Goal: Task Accomplishment & Management: Use online tool/utility

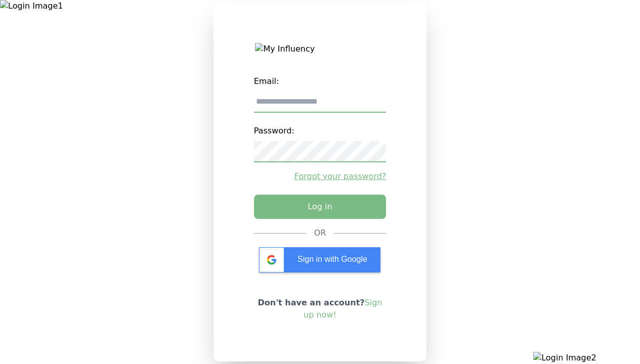
click at [320, 106] on input "email" at bounding box center [320, 102] width 133 height 21
type input "**********"
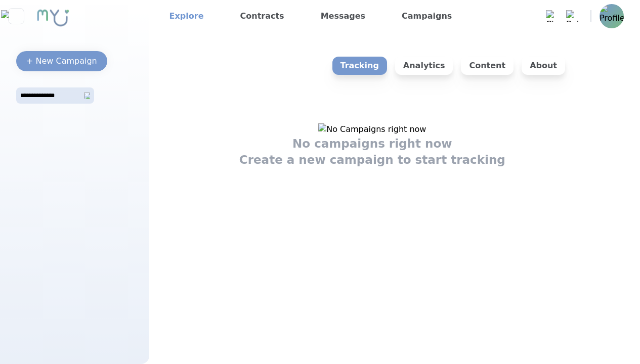
click at [183, 16] on link "Explore" at bounding box center [186, 16] width 43 height 16
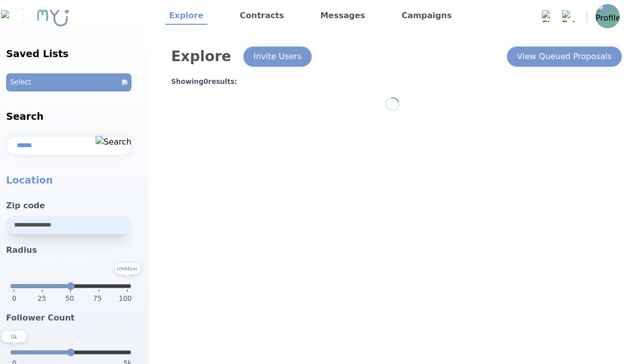
select select "*"
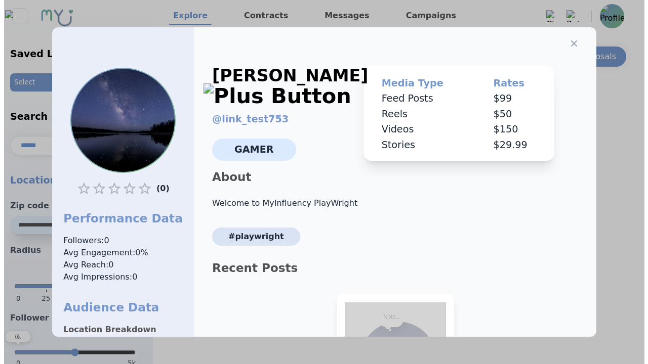
scroll to position [141, 0]
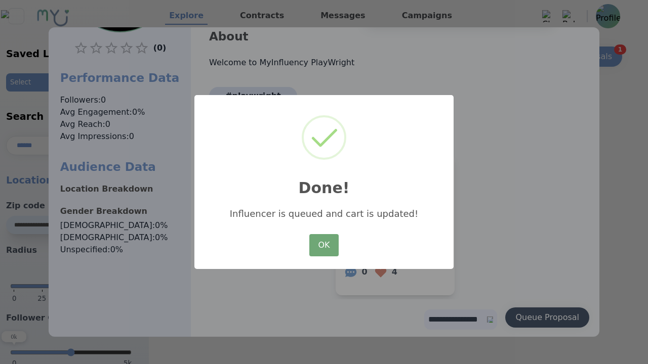
click at [324, 246] on button "OK" at bounding box center [323, 245] width 29 height 22
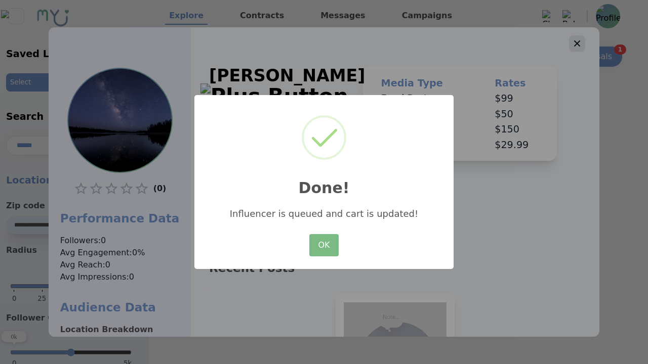
click at [574, 40] on icon "button" at bounding box center [577, 43] width 6 height 6
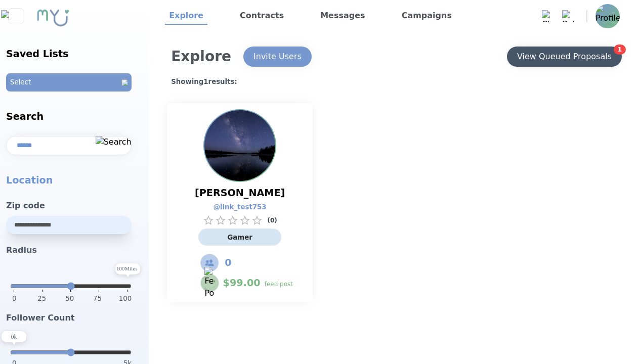
click at [564, 57] on div "View Queued Proposals" at bounding box center [564, 57] width 95 height 12
select select "*"
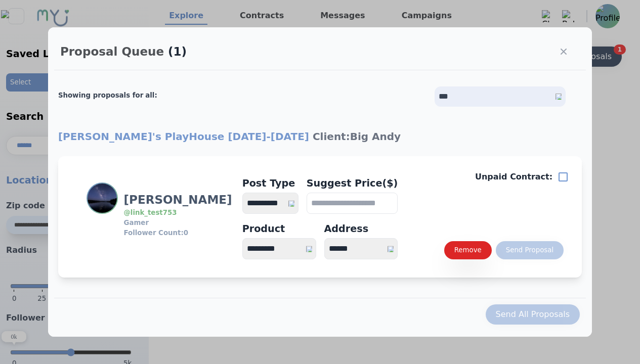
select select "*"
click at [529, 251] on div "Send Proposal" at bounding box center [530, 250] width 48 height 10
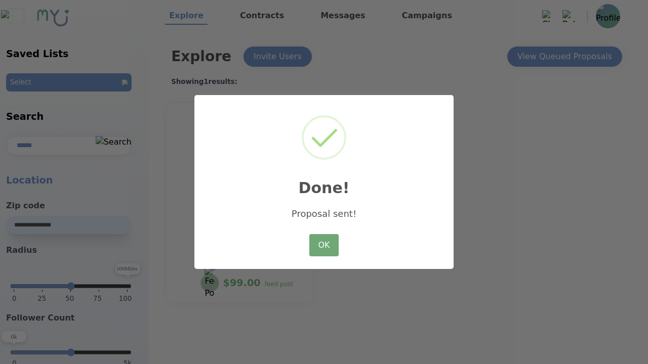
click at [324, 246] on button "OK" at bounding box center [323, 245] width 29 height 22
